Goal: Task Accomplishment & Management: Use online tool/utility

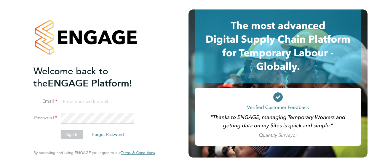
type input "wayne.orchard@vistry.co.uk"
click at [72, 134] on button "Sign In" at bounding box center [72, 134] width 23 height 9
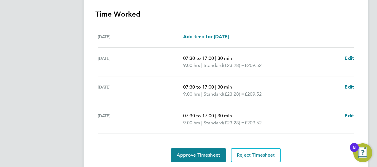
scroll to position [186, 0]
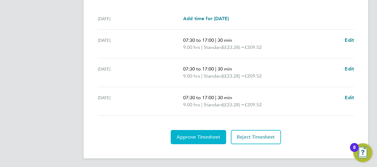
click at [198, 137] on span "Approve Timesheet" at bounding box center [199, 137] width 44 height 6
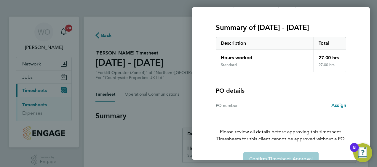
scroll to position [82, 0]
